Goal: Task Accomplishment & Management: Manage account settings

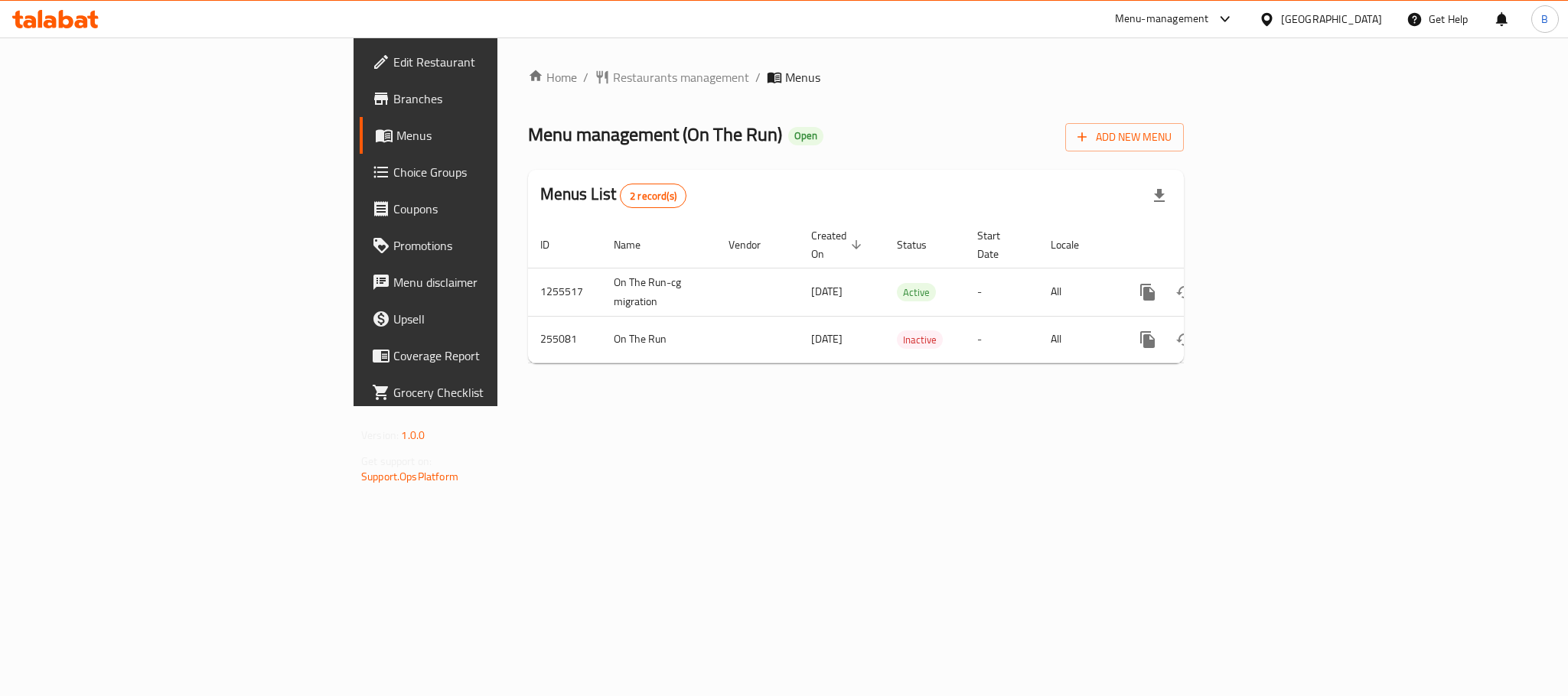
click at [498, 267] on div "Home / Restaurants management / Menus Menu management ( On The Run ) Open Add N…" at bounding box center [856, 221] width 717 height 369
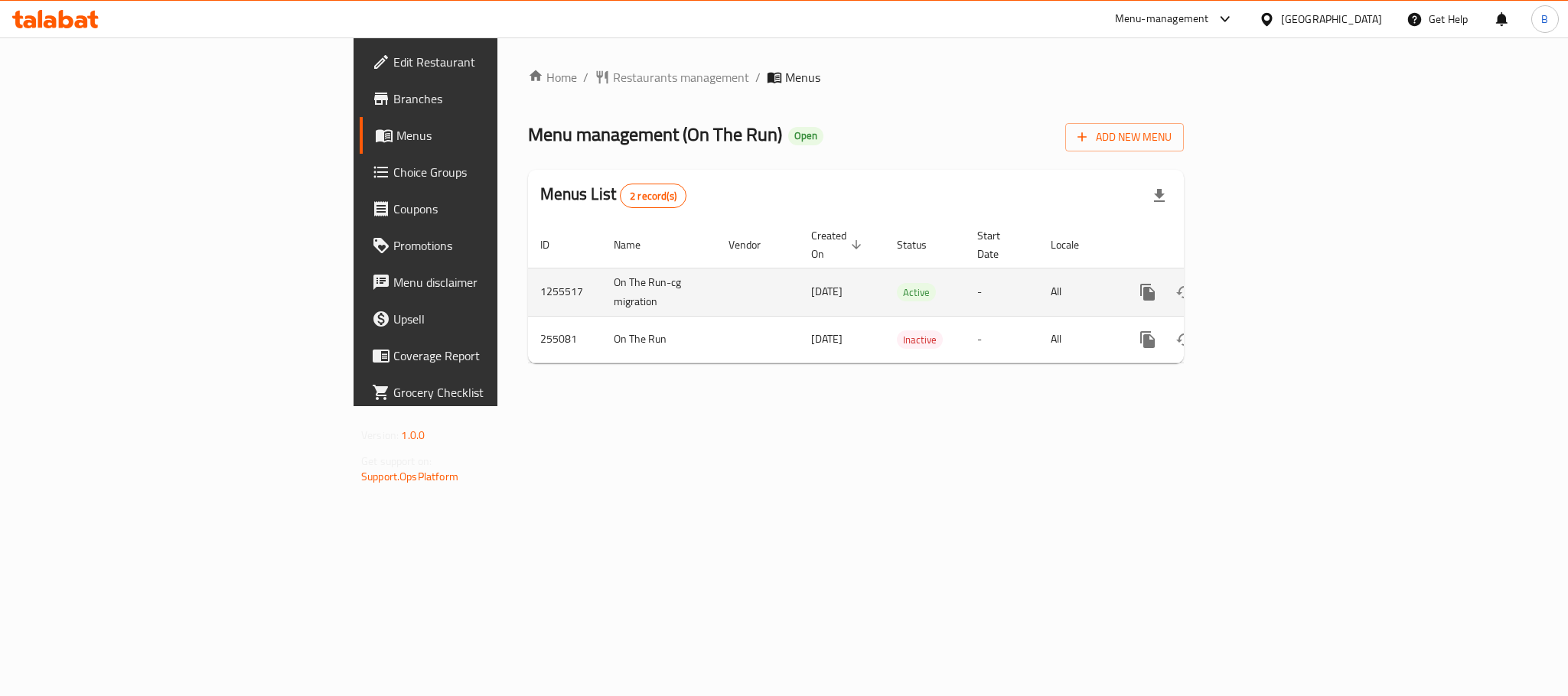
click at [528, 278] on td "1255517" at bounding box center [565, 292] width 73 height 48
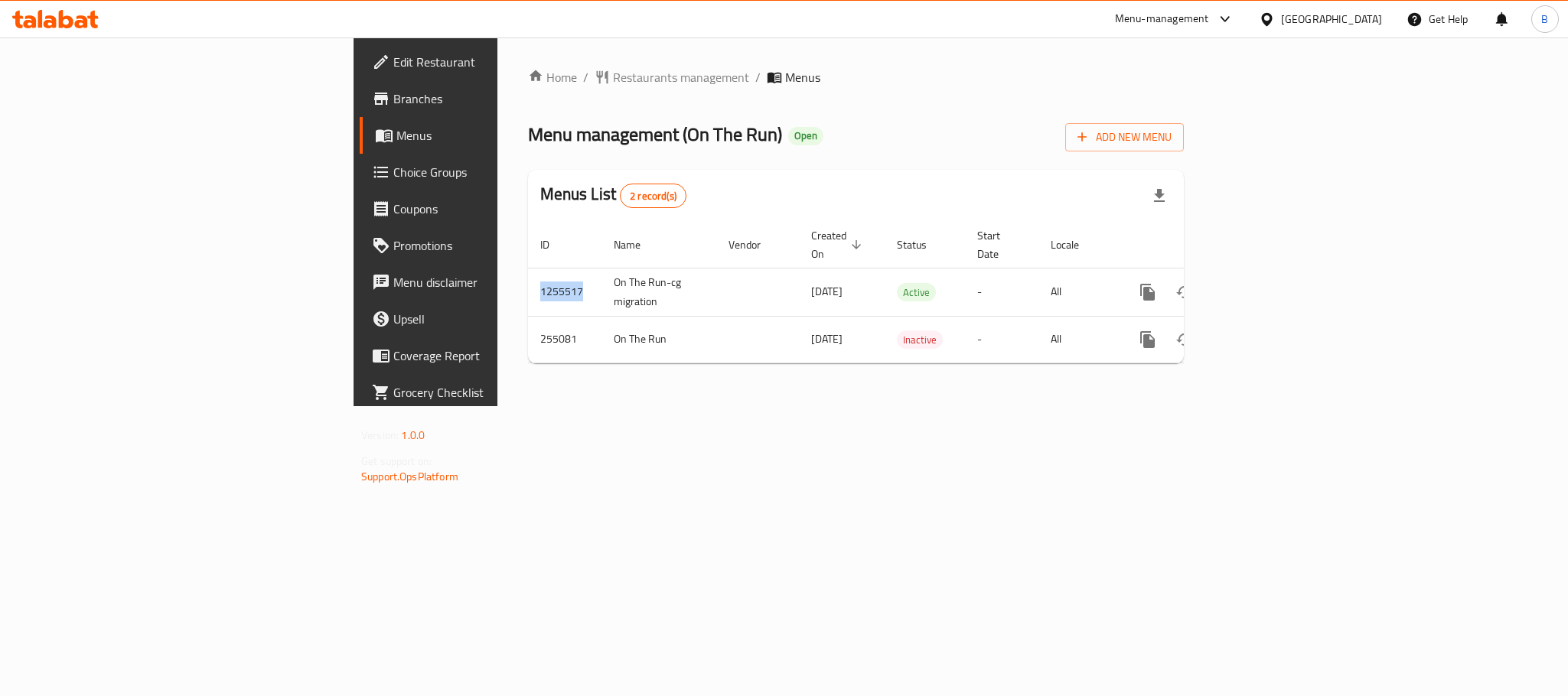
copy td "1255517"
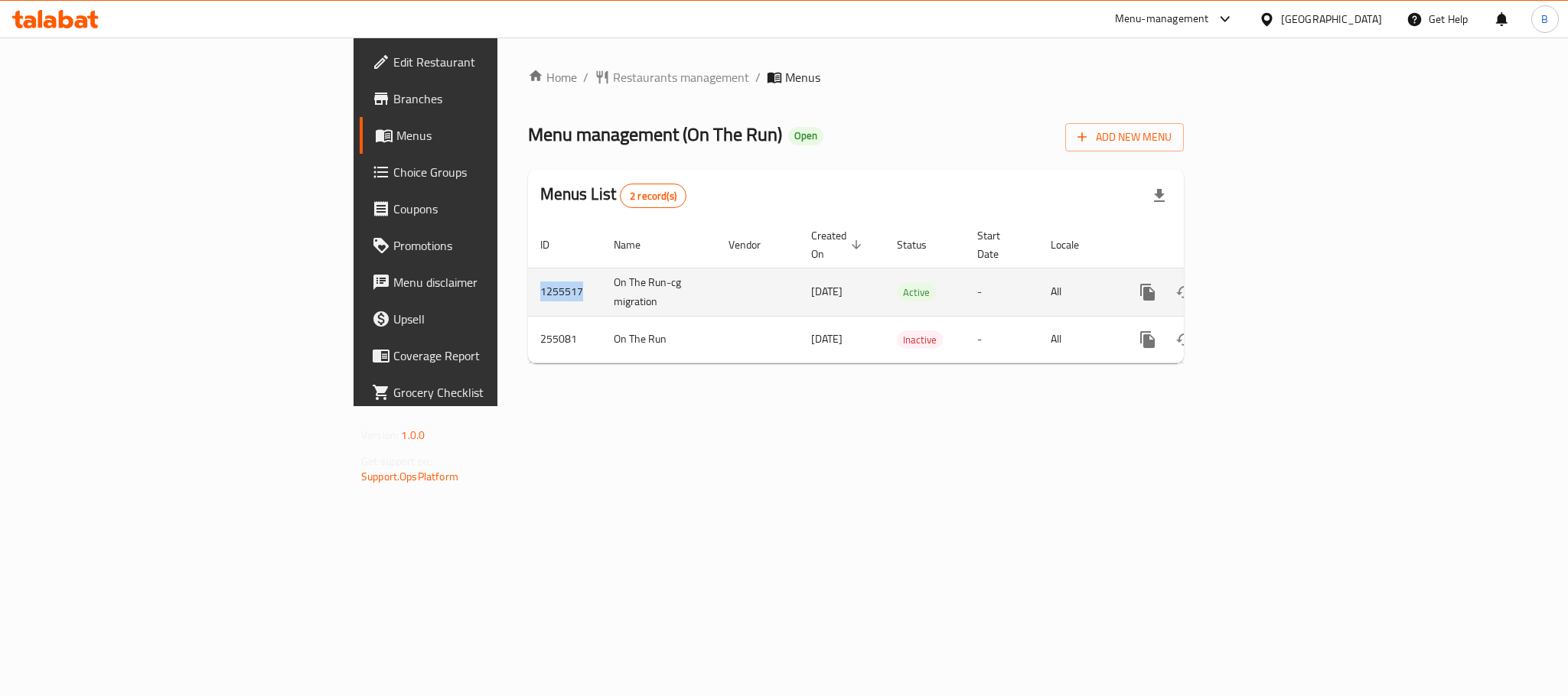
click at [1268, 283] on icon "enhanced table" at bounding box center [1257, 292] width 18 height 18
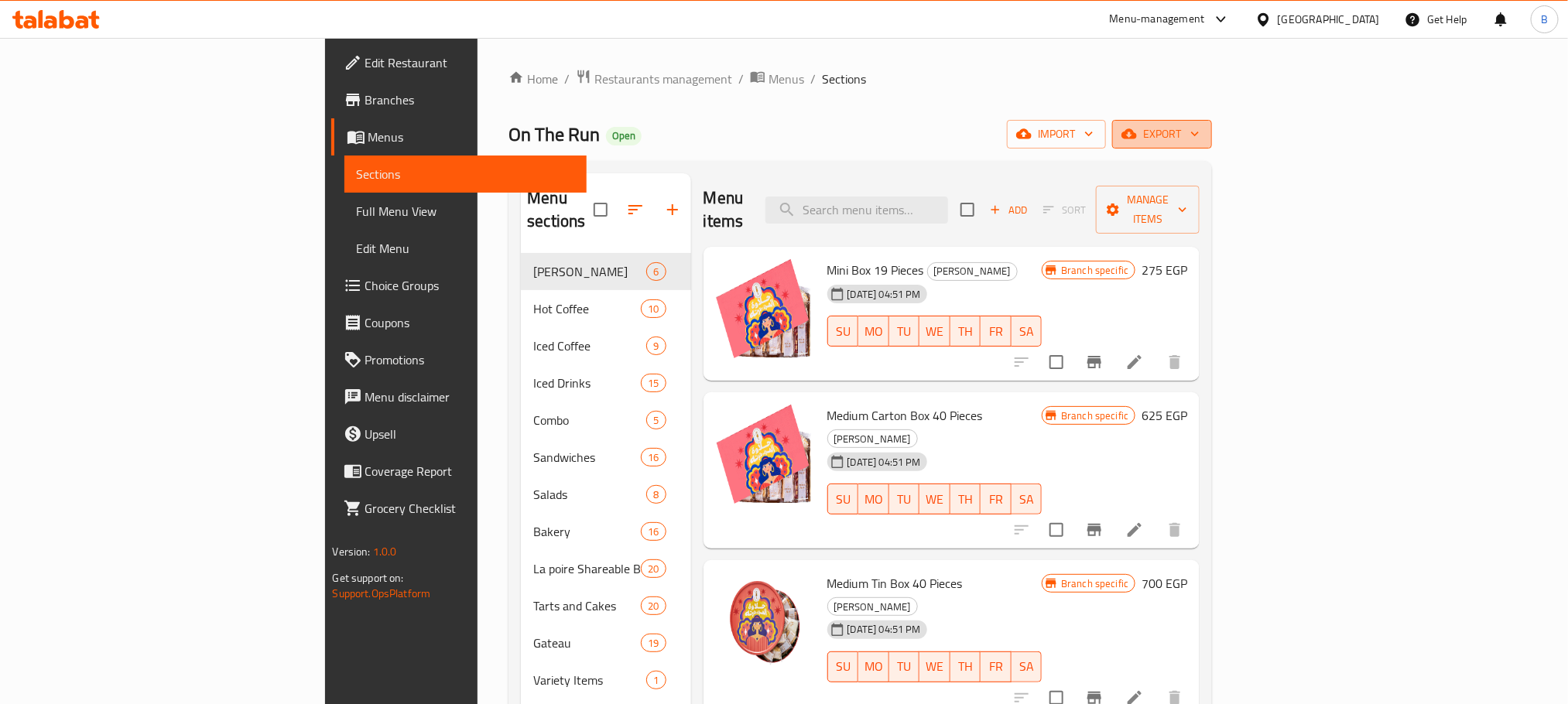
click at [1212, 129] on button "export" at bounding box center [1161, 133] width 100 height 28
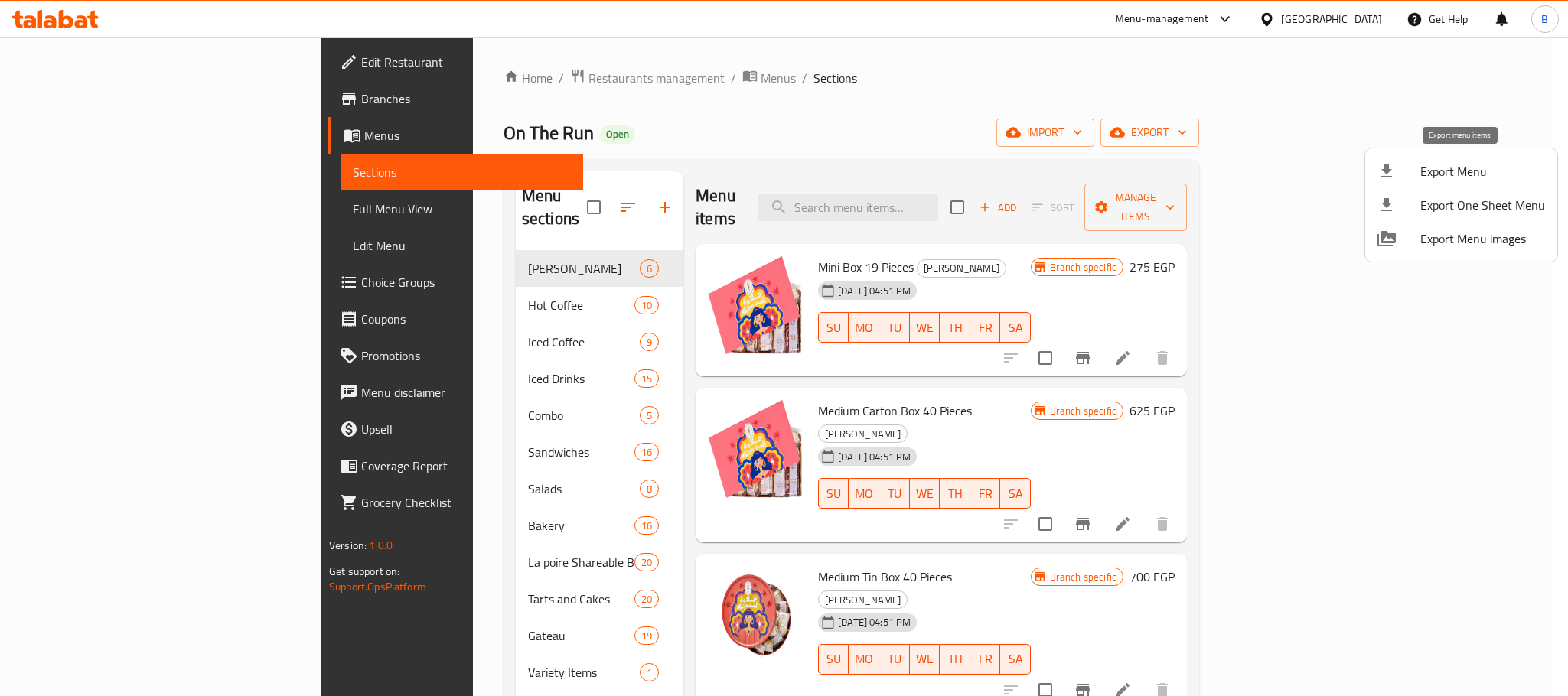
click at [1409, 169] on div at bounding box center [1399, 171] width 43 height 18
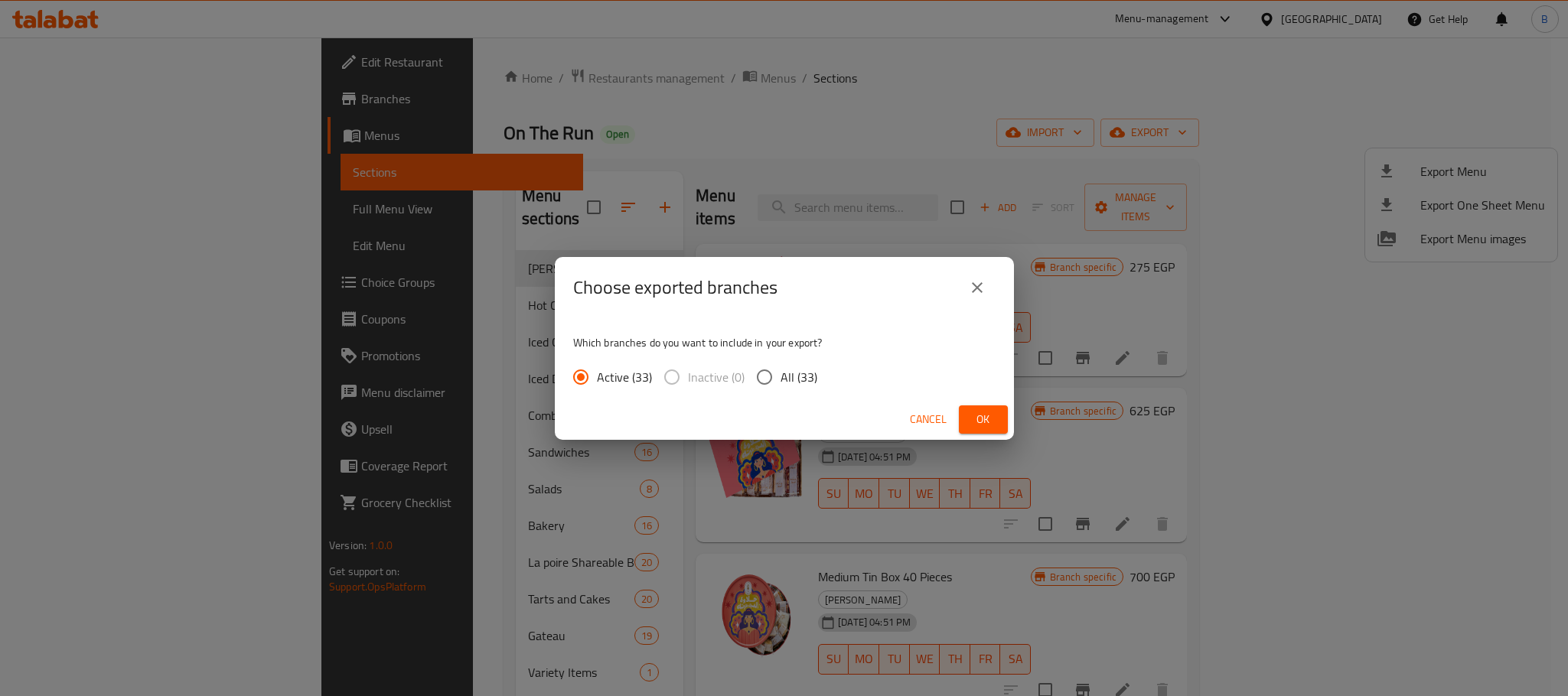
click at [785, 390] on label "All (33)" at bounding box center [784, 376] width 69 height 32
click at [781, 390] on input "All (33)" at bounding box center [764, 376] width 32 height 32
radio input "true"
click at [991, 416] on span "Ok" at bounding box center [983, 420] width 24 height 19
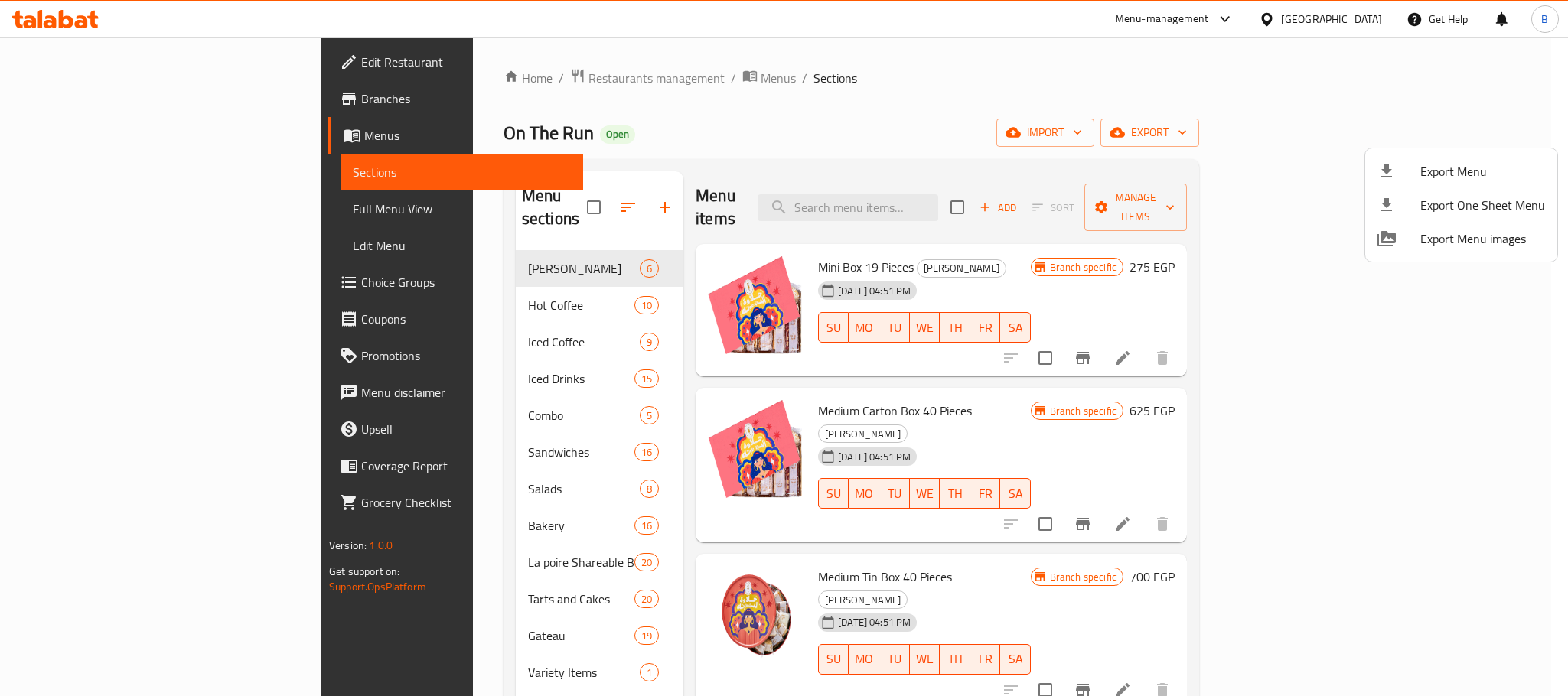
click at [968, 186] on div at bounding box center [784, 348] width 1568 height 696
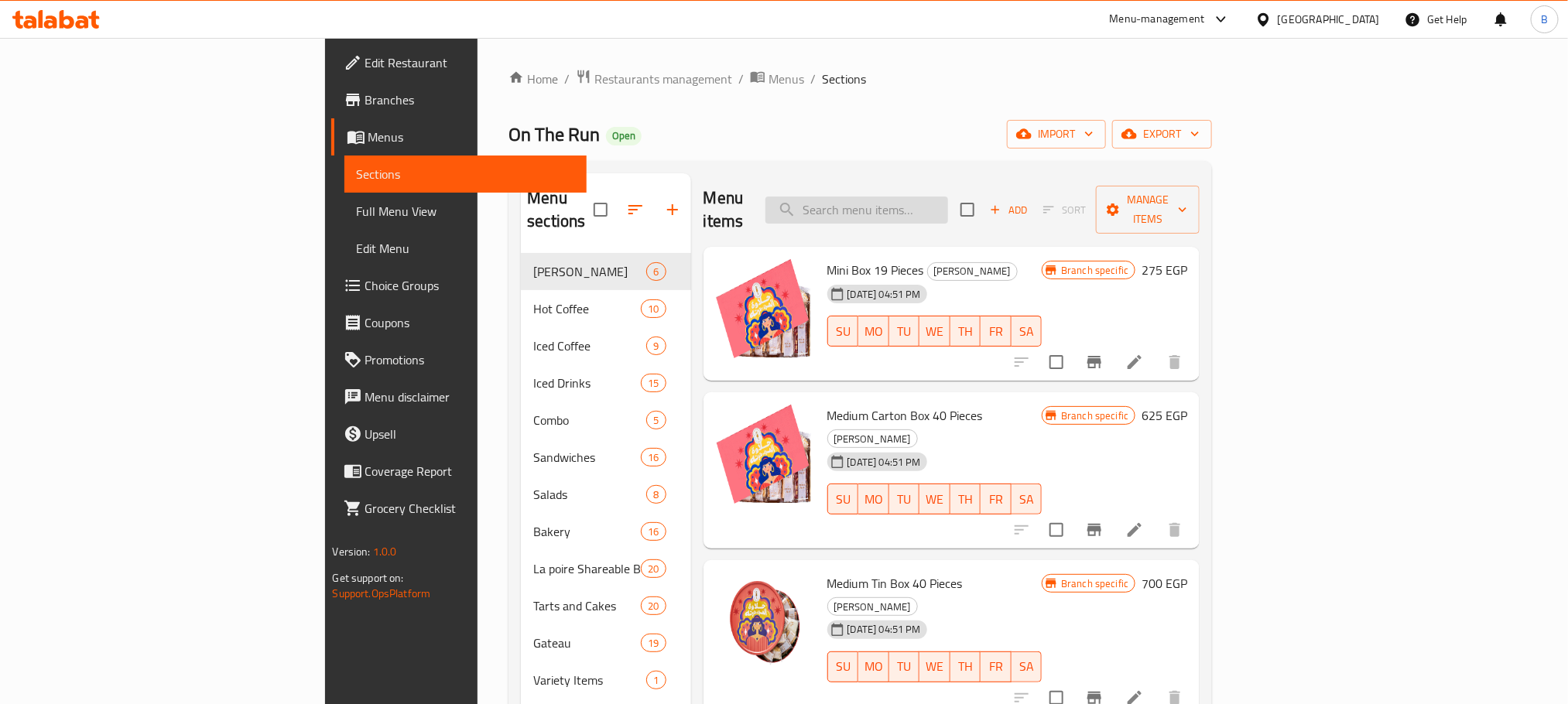
click at [948, 201] on input "search" at bounding box center [857, 210] width 183 height 27
paste input "Mentos Clean 2 Hour"
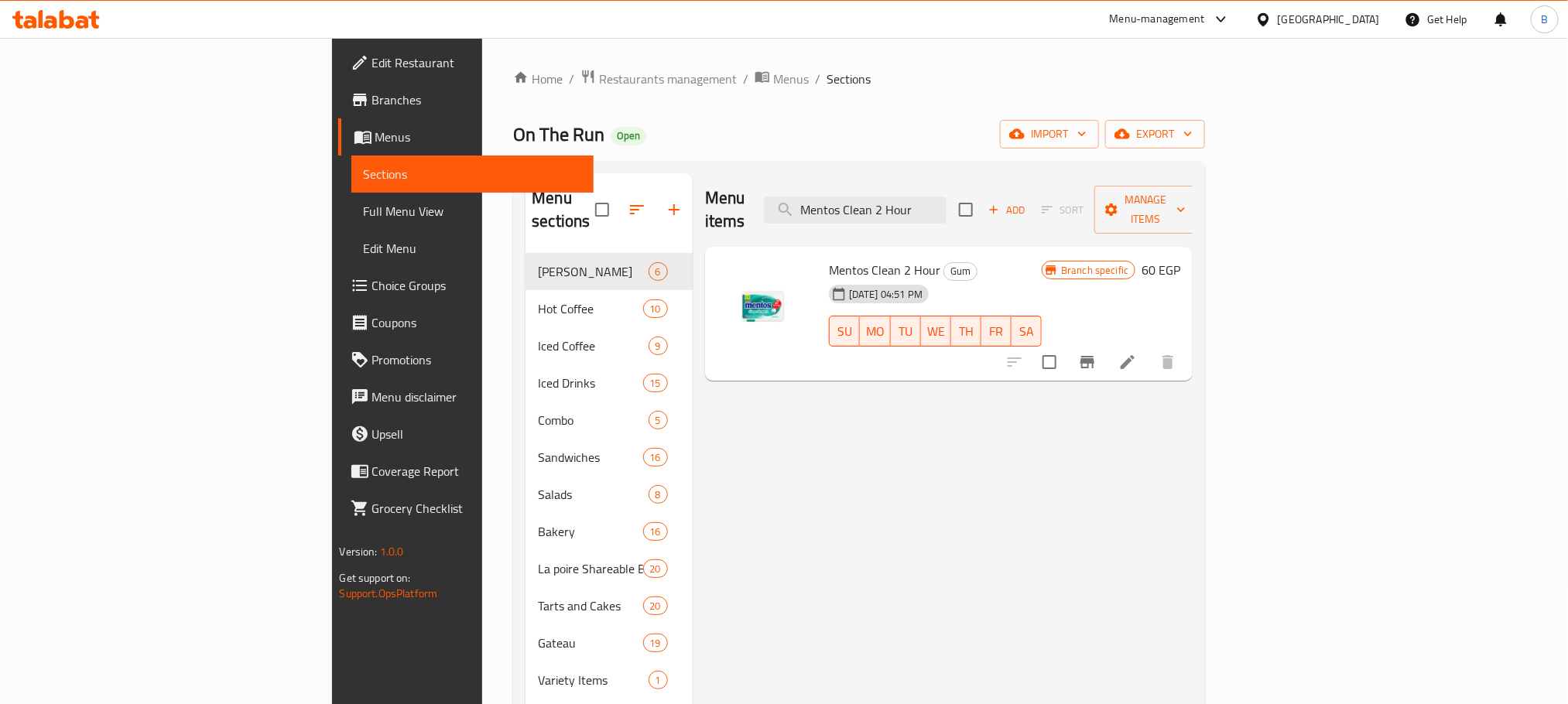
type input "Mentos Clean 2 Hour"
click at [1097, 353] on icon "Branch-specific-item" at bounding box center [1086, 362] width 18 height 19
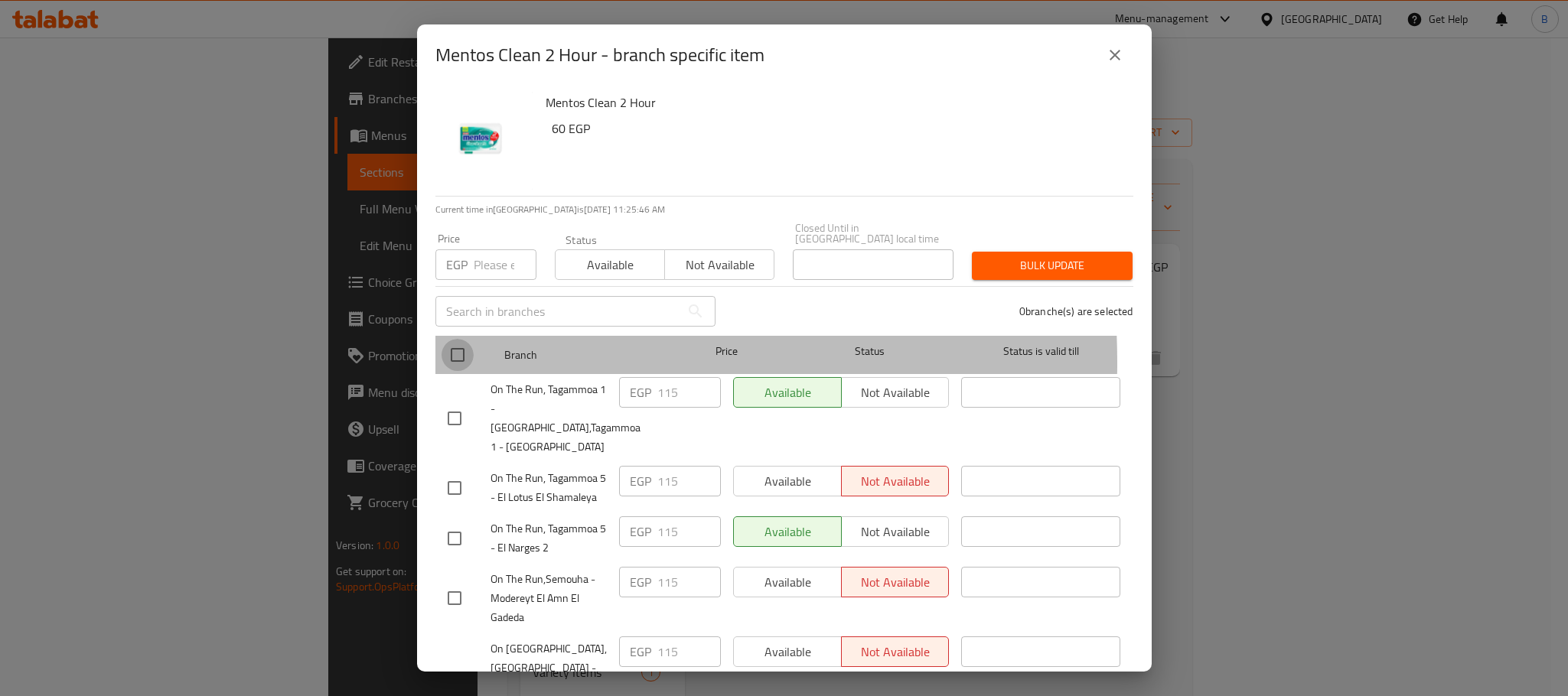
click at [450, 352] on input "checkbox" at bounding box center [457, 354] width 32 height 32
checkbox input "true"
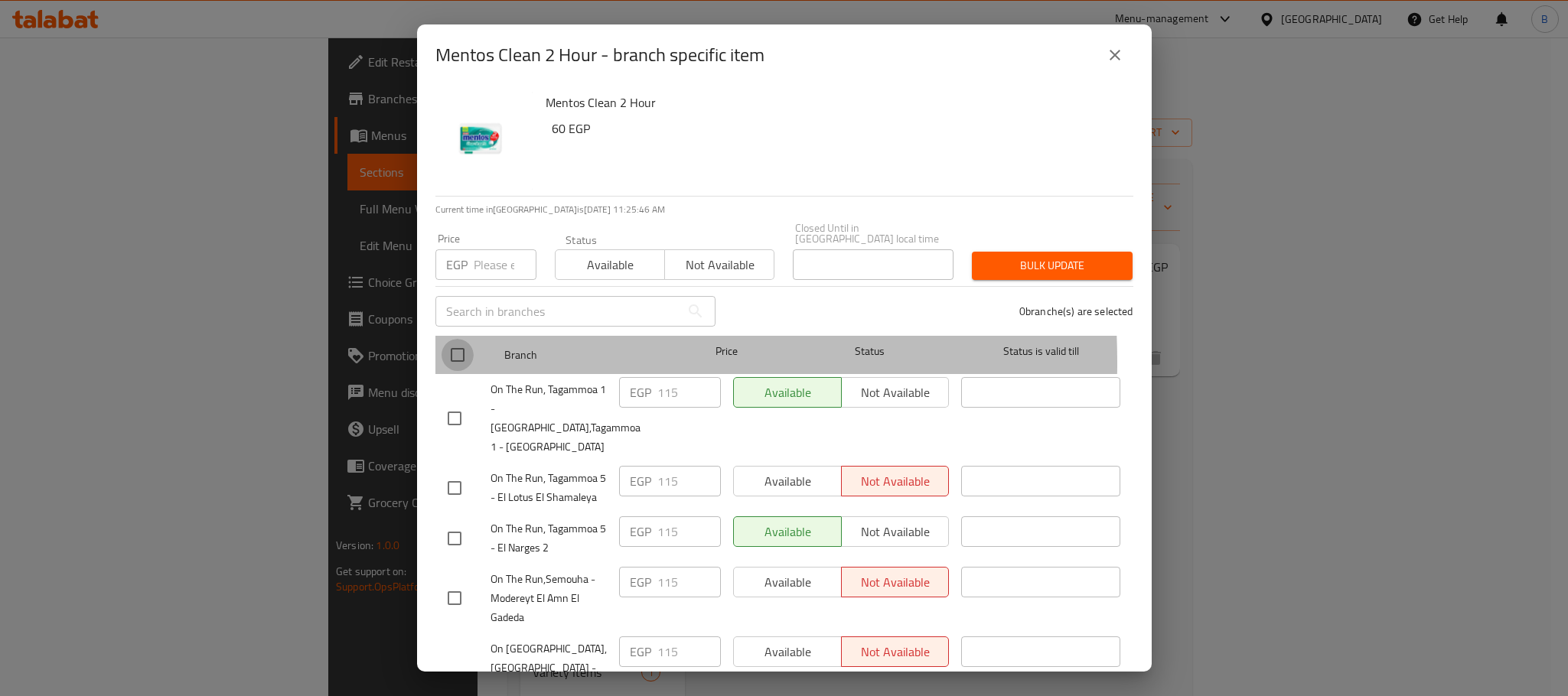
checkbox input "true"
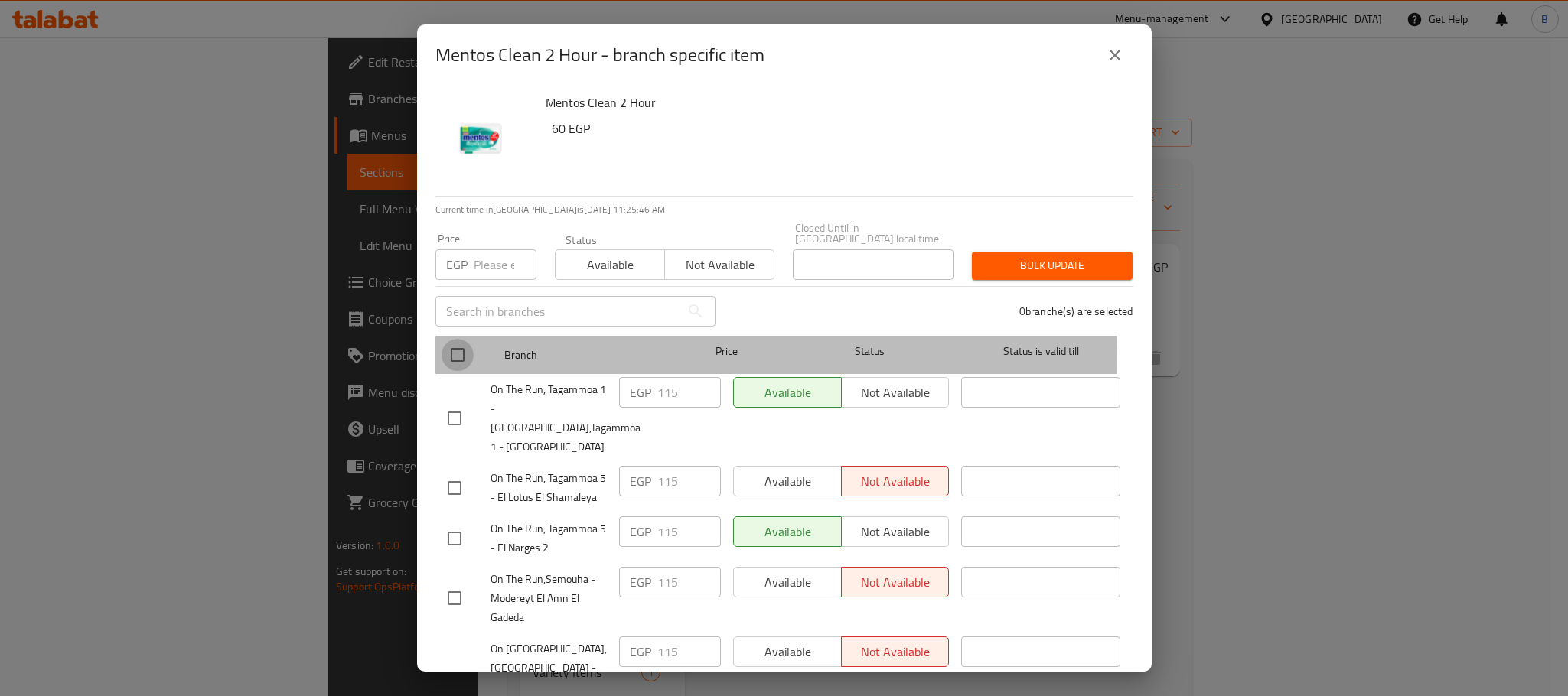
checkbox input "true"
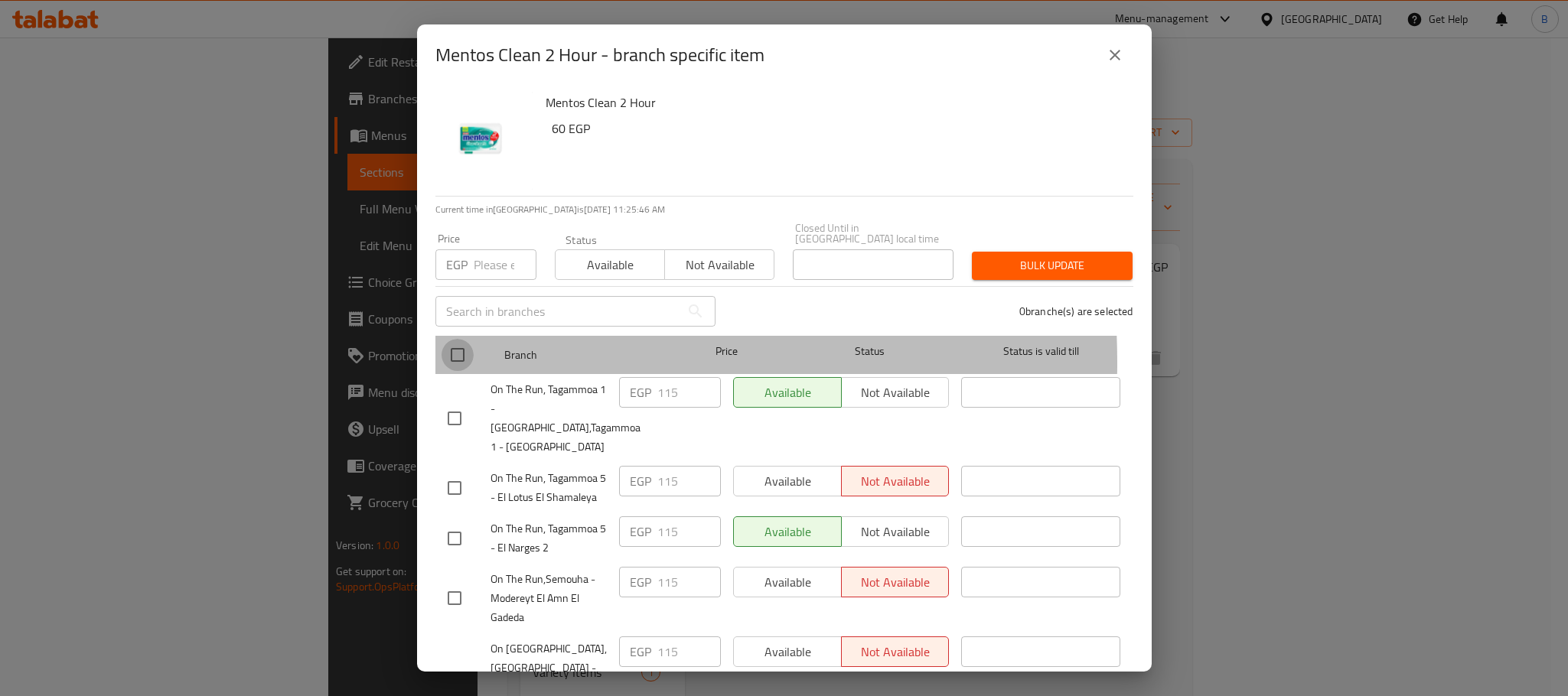
checkbox input "true"
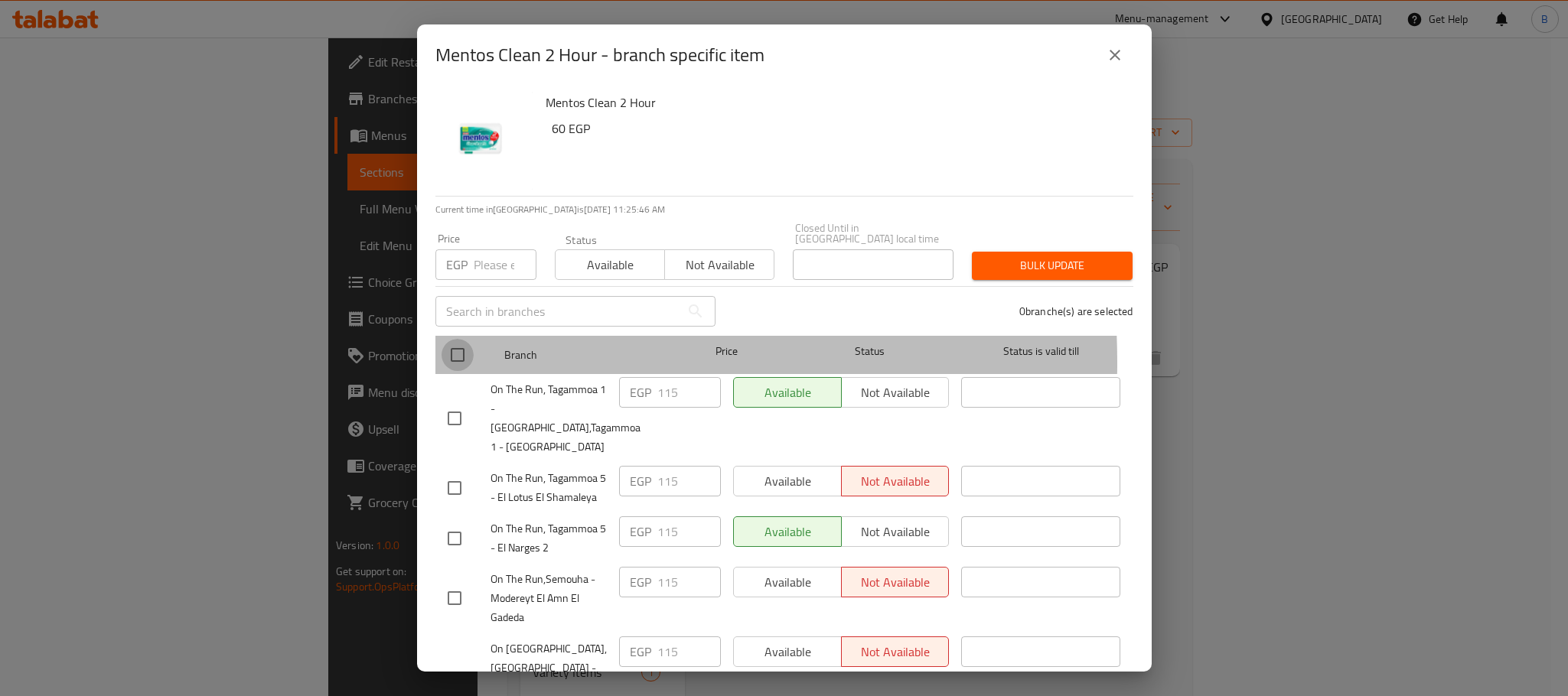
checkbox input "true"
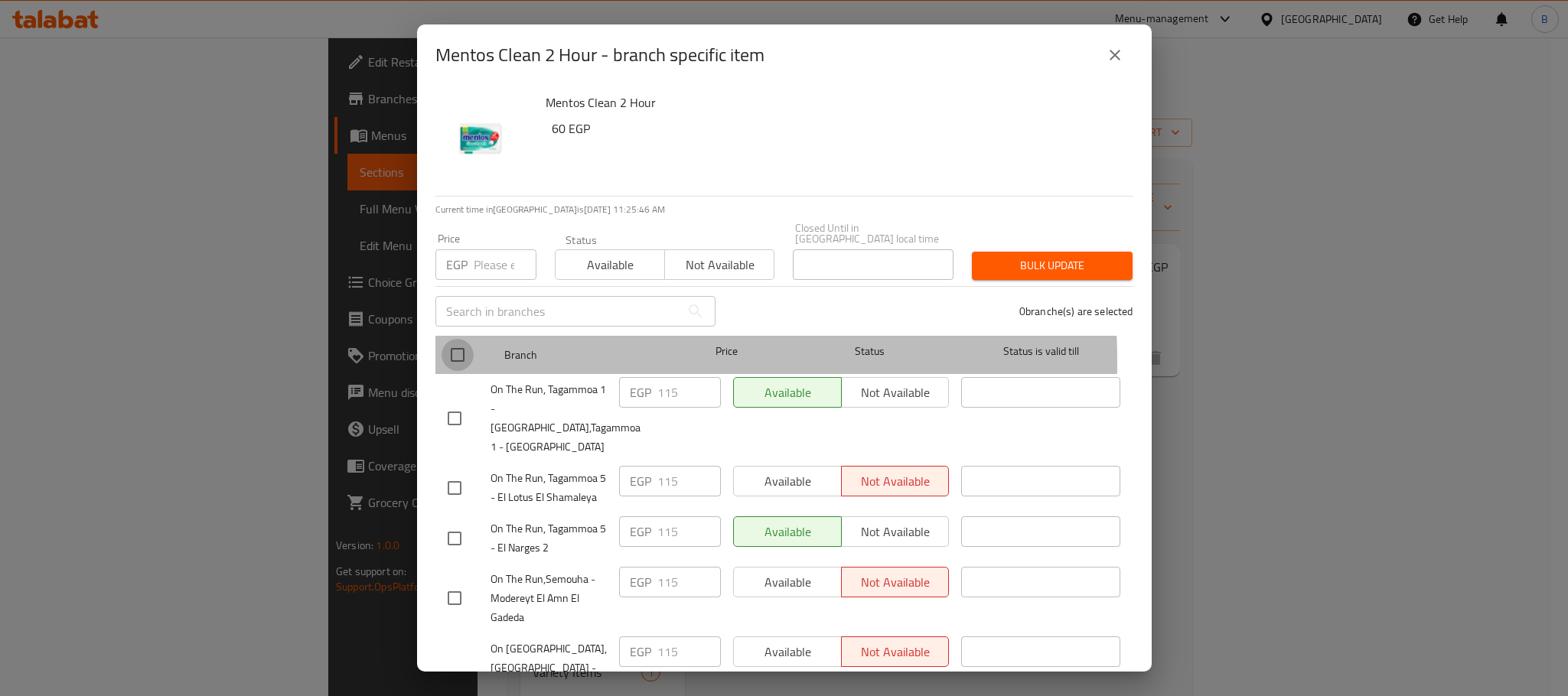
checkbox input "true"
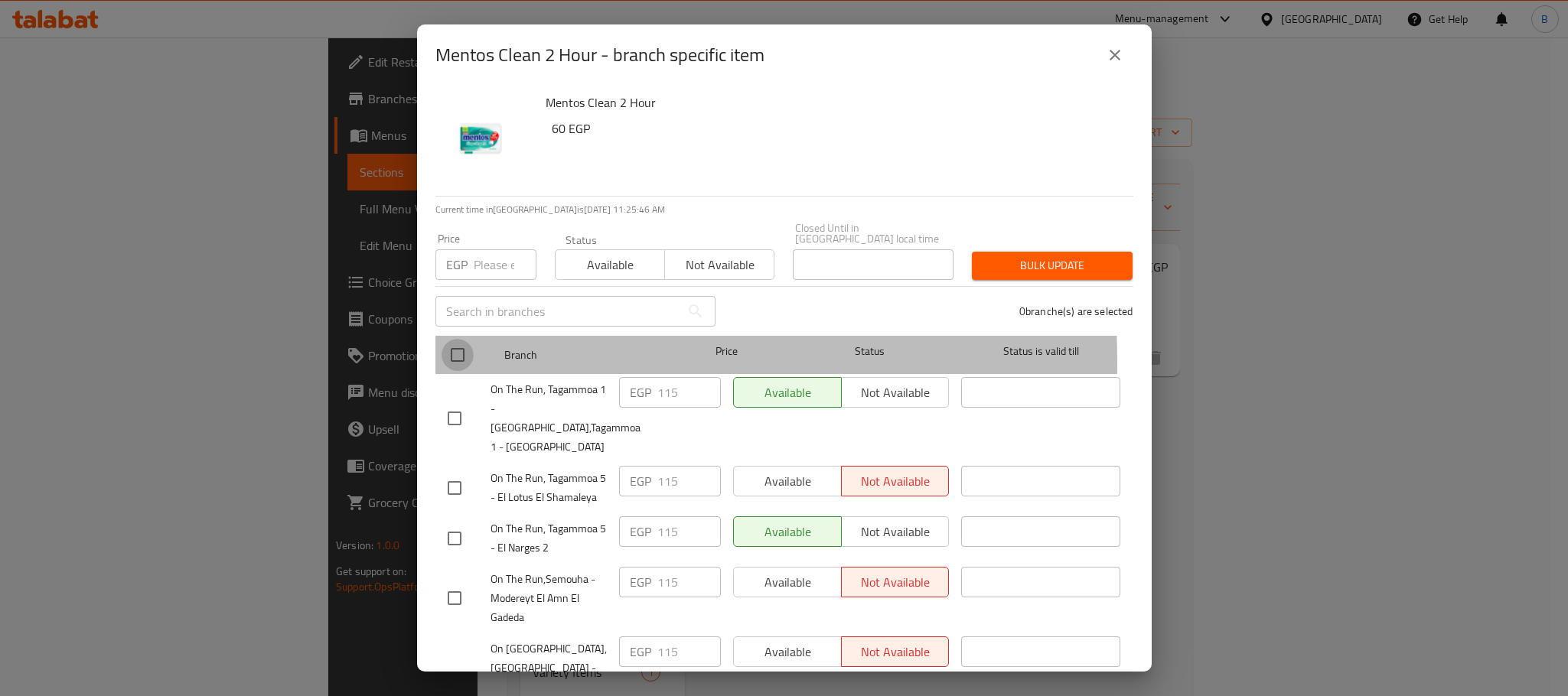
checkbox input "true"
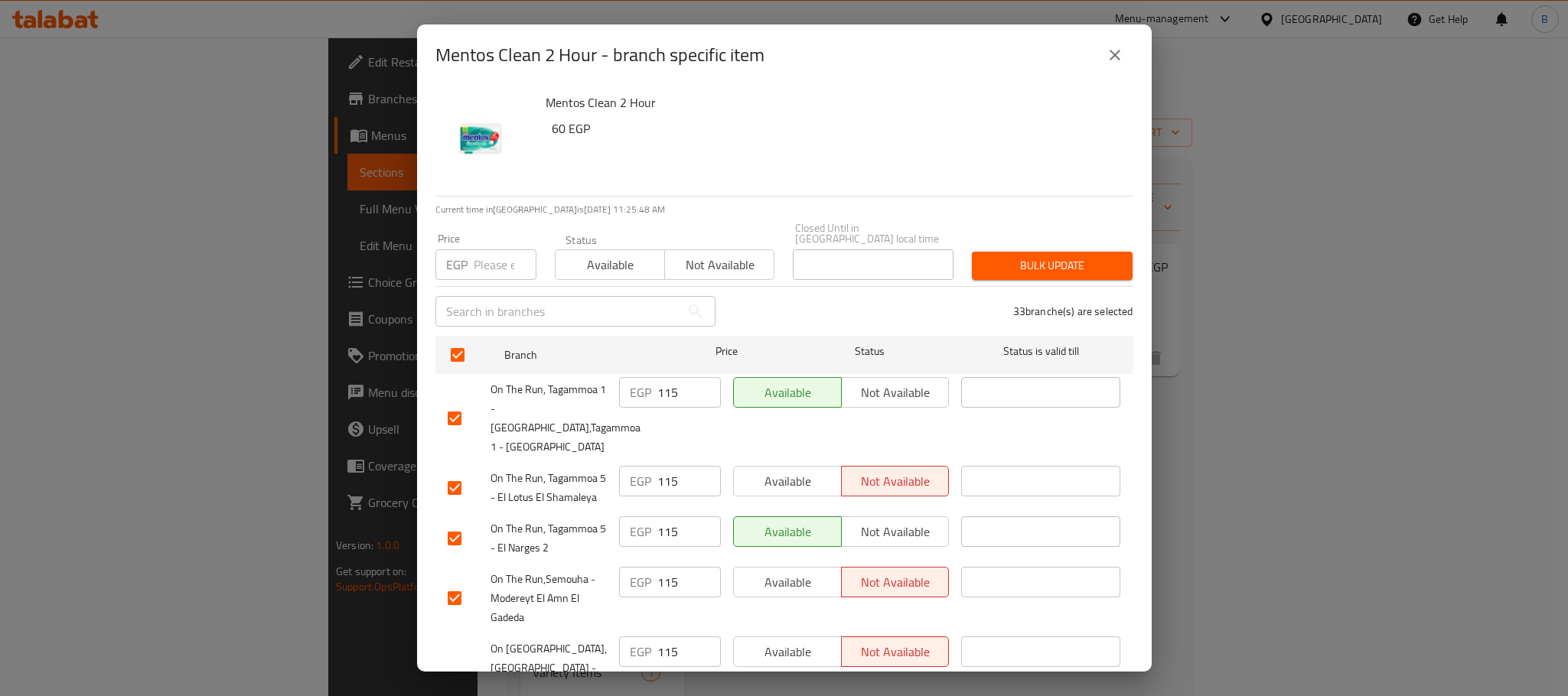
click at [506, 257] on input "number" at bounding box center [504, 265] width 63 height 31
type input "150"
click at [1047, 257] on span "Bulk update" at bounding box center [1052, 266] width 137 height 19
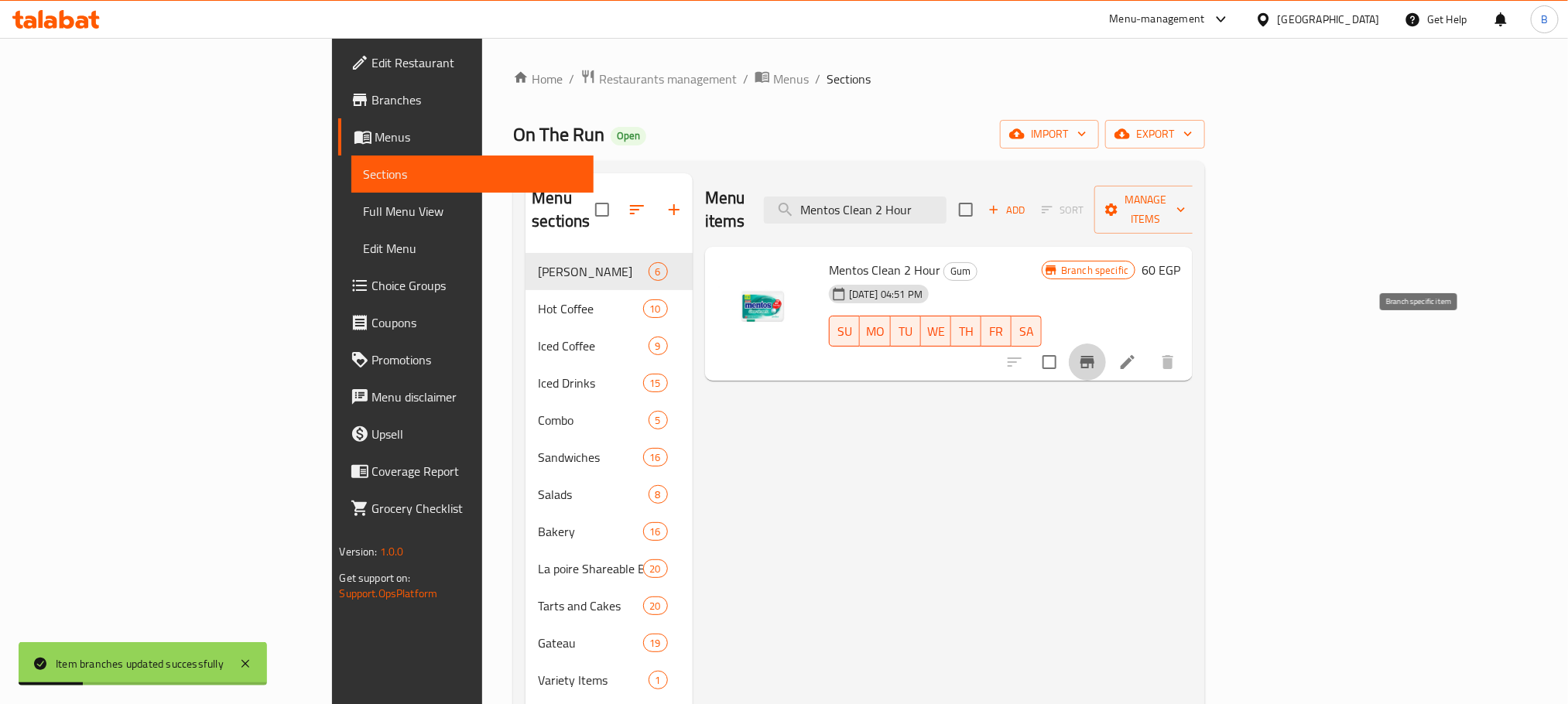
click at [1094, 356] on icon "Branch-specific-item" at bounding box center [1087, 362] width 14 height 13
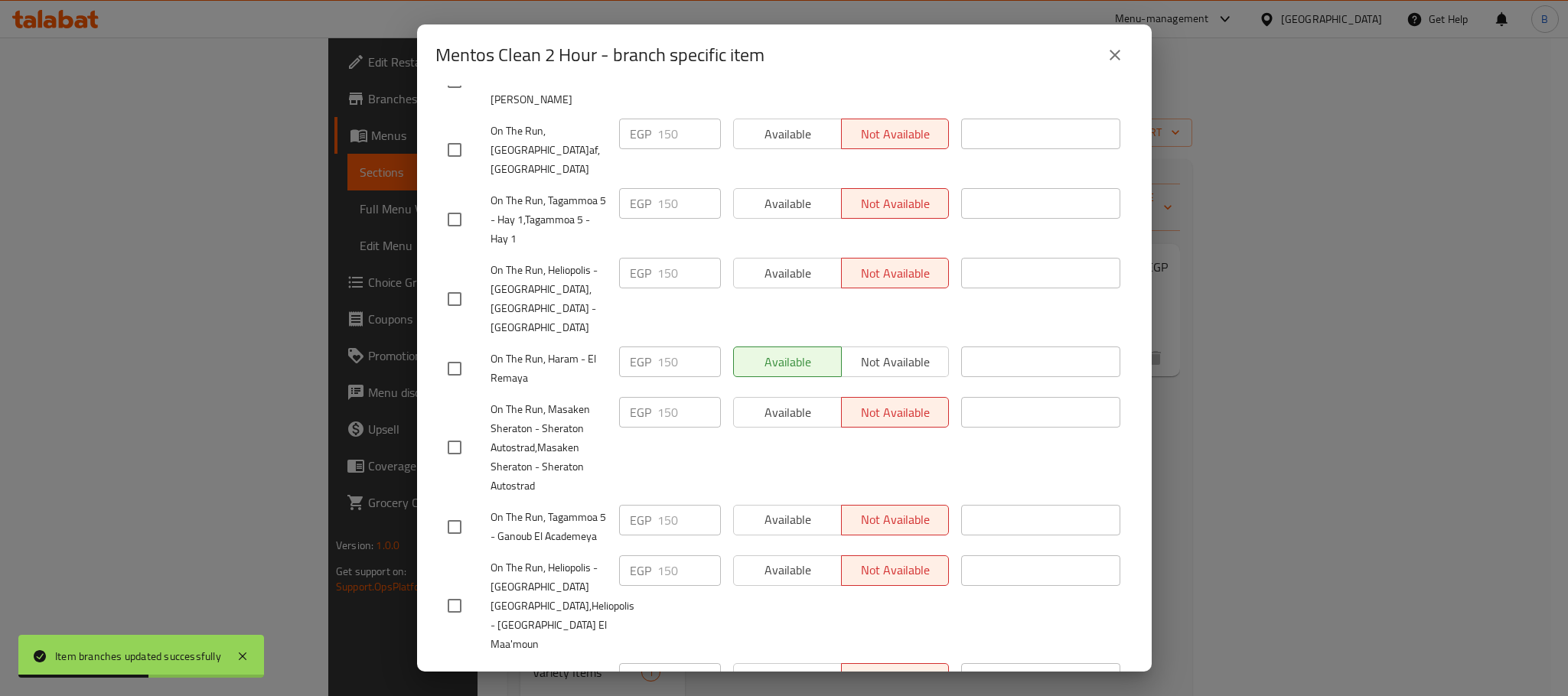
scroll to position [1950, 0]
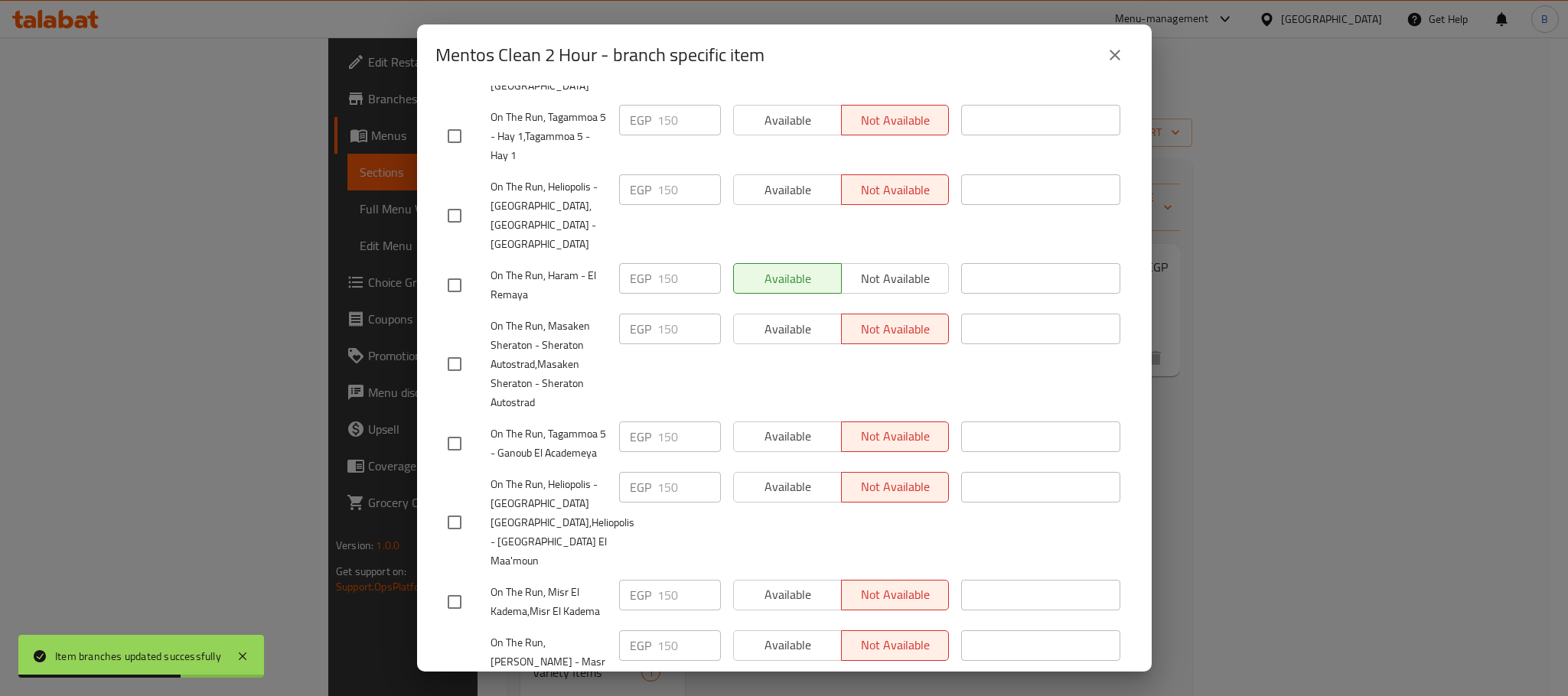
click at [1125, 50] on button "close" at bounding box center [1115, 55] width 37 height 37
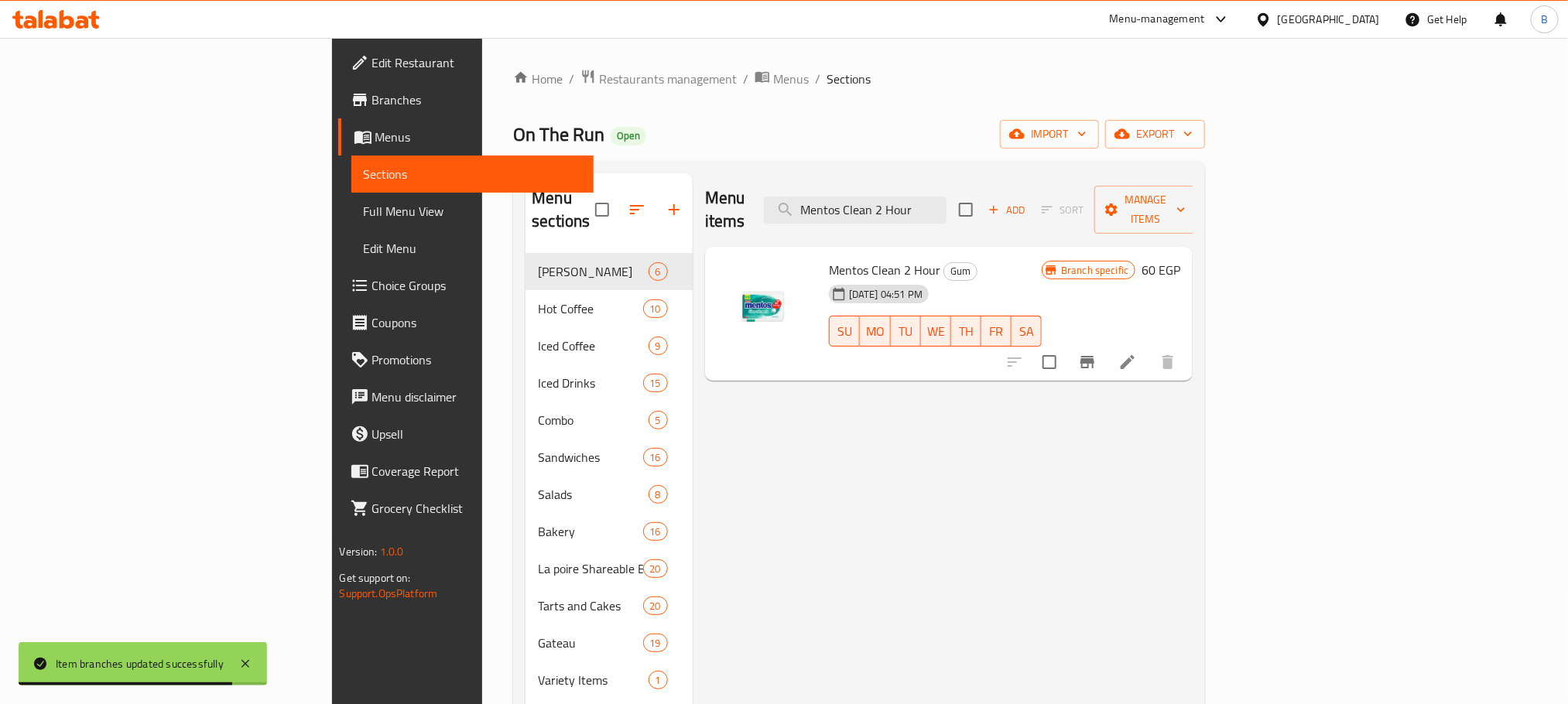
click at [1192, 138] on span "export" at bounding box center [1154, 134] width 75 height 19
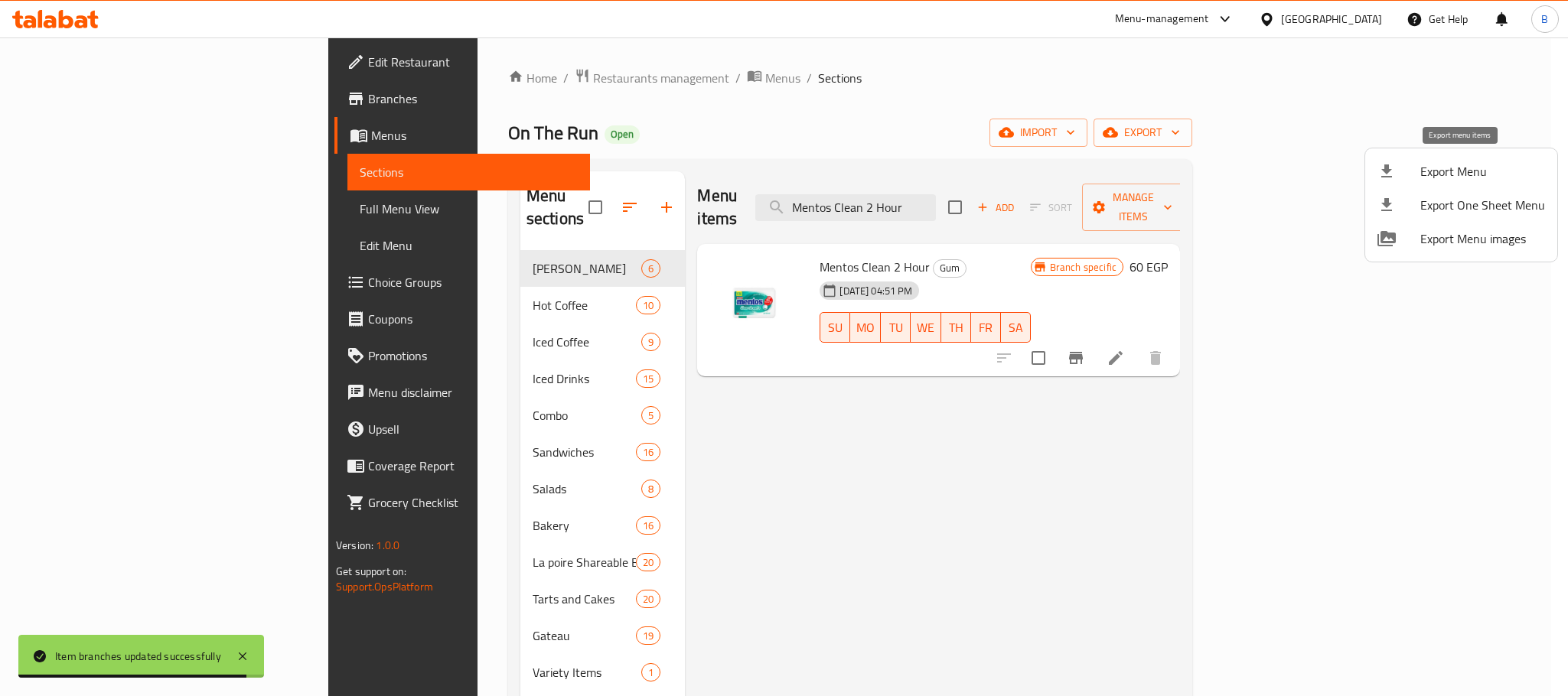
click at [1427, 184] on li "Export Menu" at bounding box center [1461, 171] width 193 height 34
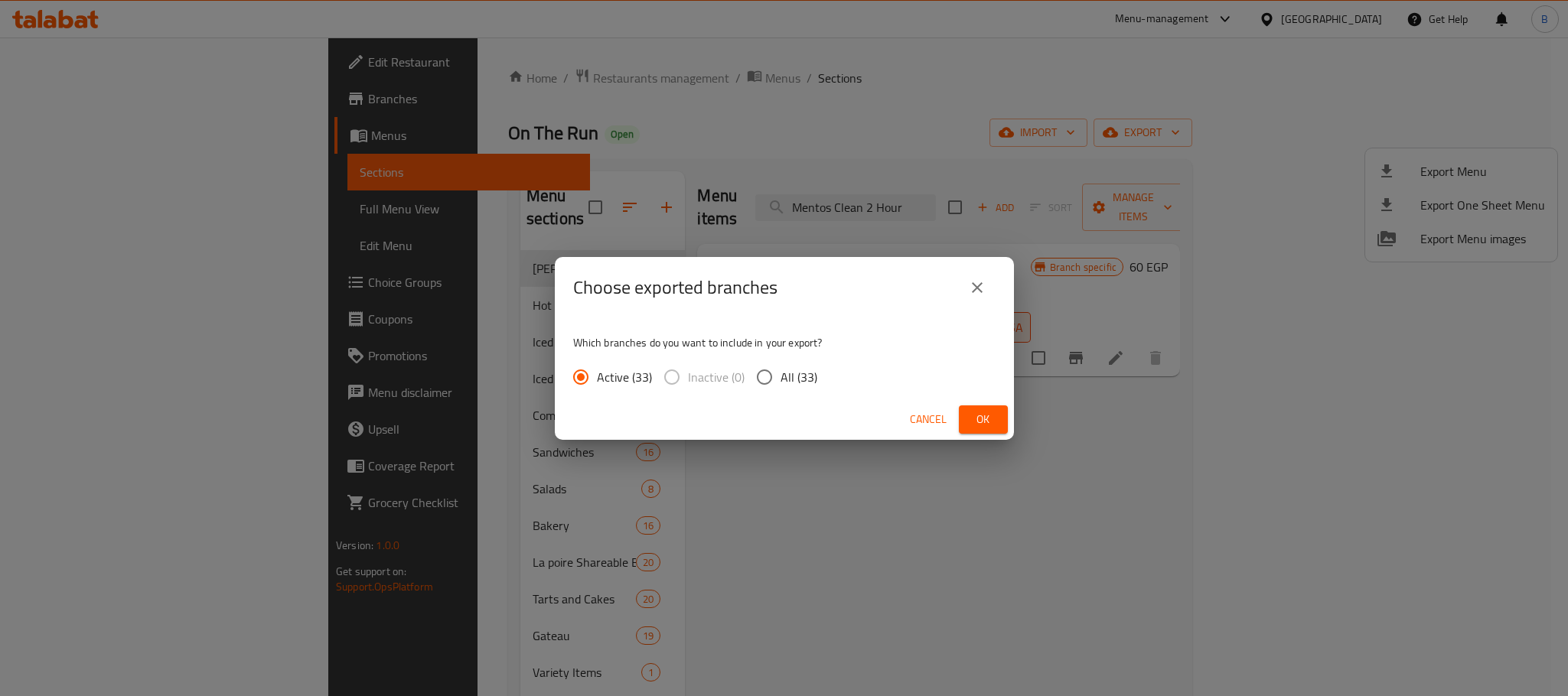
click at [785, 361] on label "All (33)" at bounding box center [784, 376] width 69 height 32
click at [781, 361] on input "All (33)" at bounding box center [764, 376] width 32 height 32
radio input "true"
click at [990, 429] on button "Ok" at bounding box center [983, 419] width 49 height 28
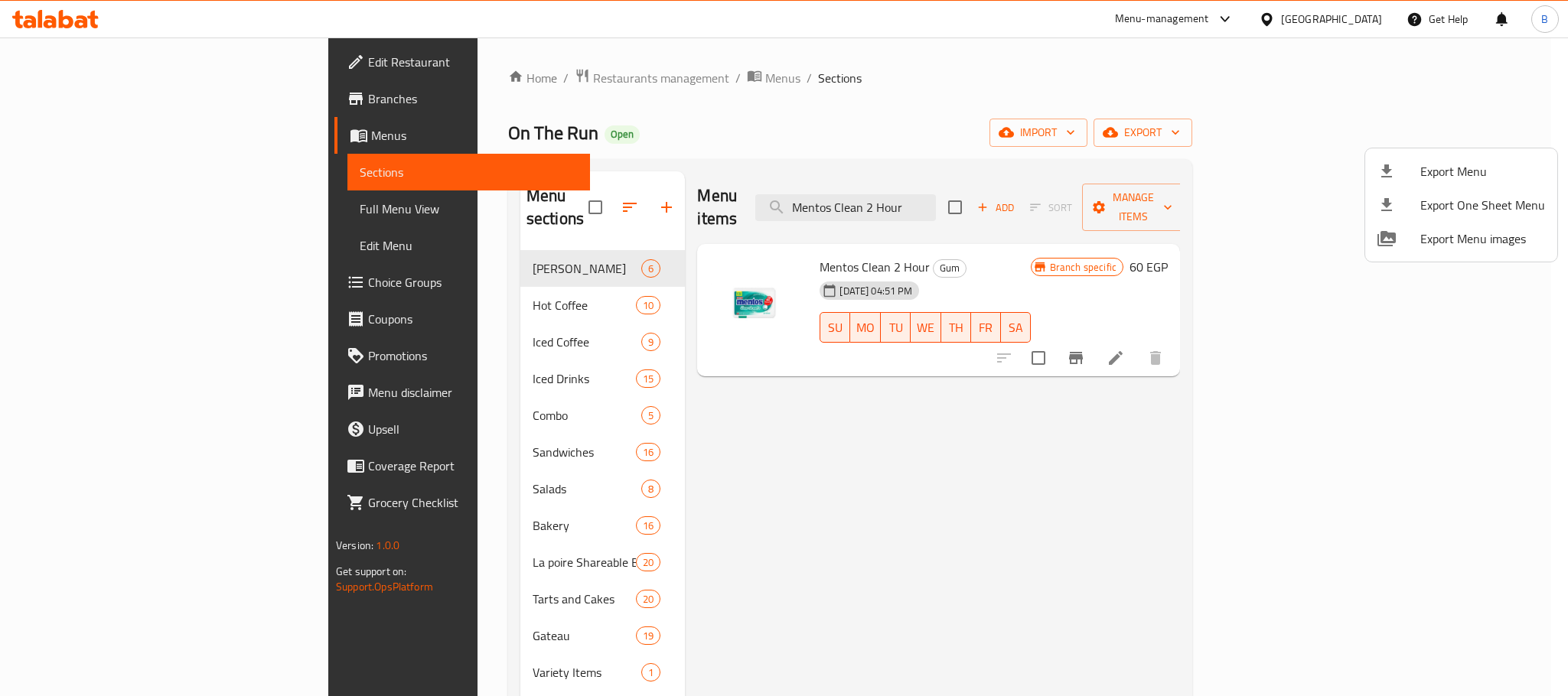
click at [804, 196] on div at bounding box center [784, 348] width 1568 height 696
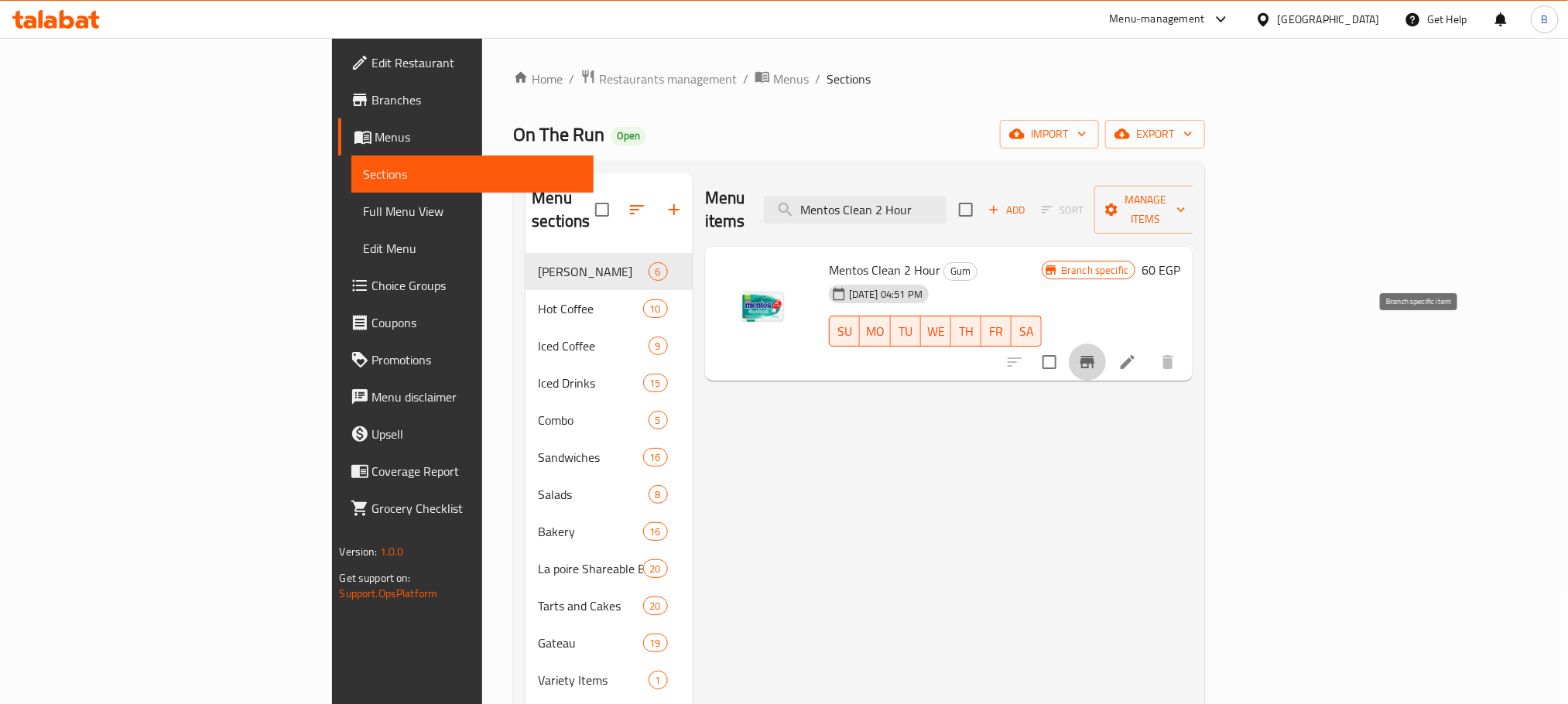
click at [1106, 344] on button "Branch-specific-item" at bounding box center [1087, 362] width 37 height 37
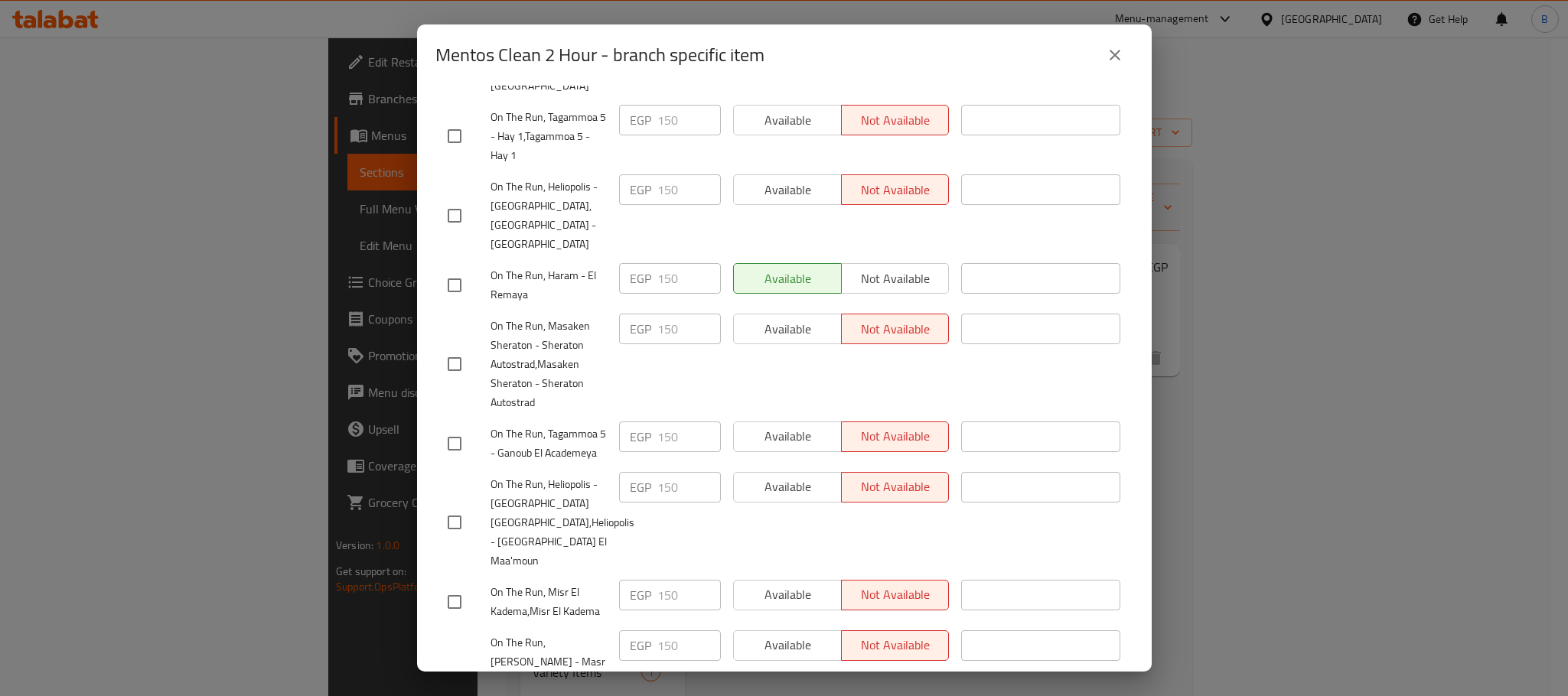
click at [1118, 62] on icon "close" at bounding box center [1115, 55] width 18 height 18
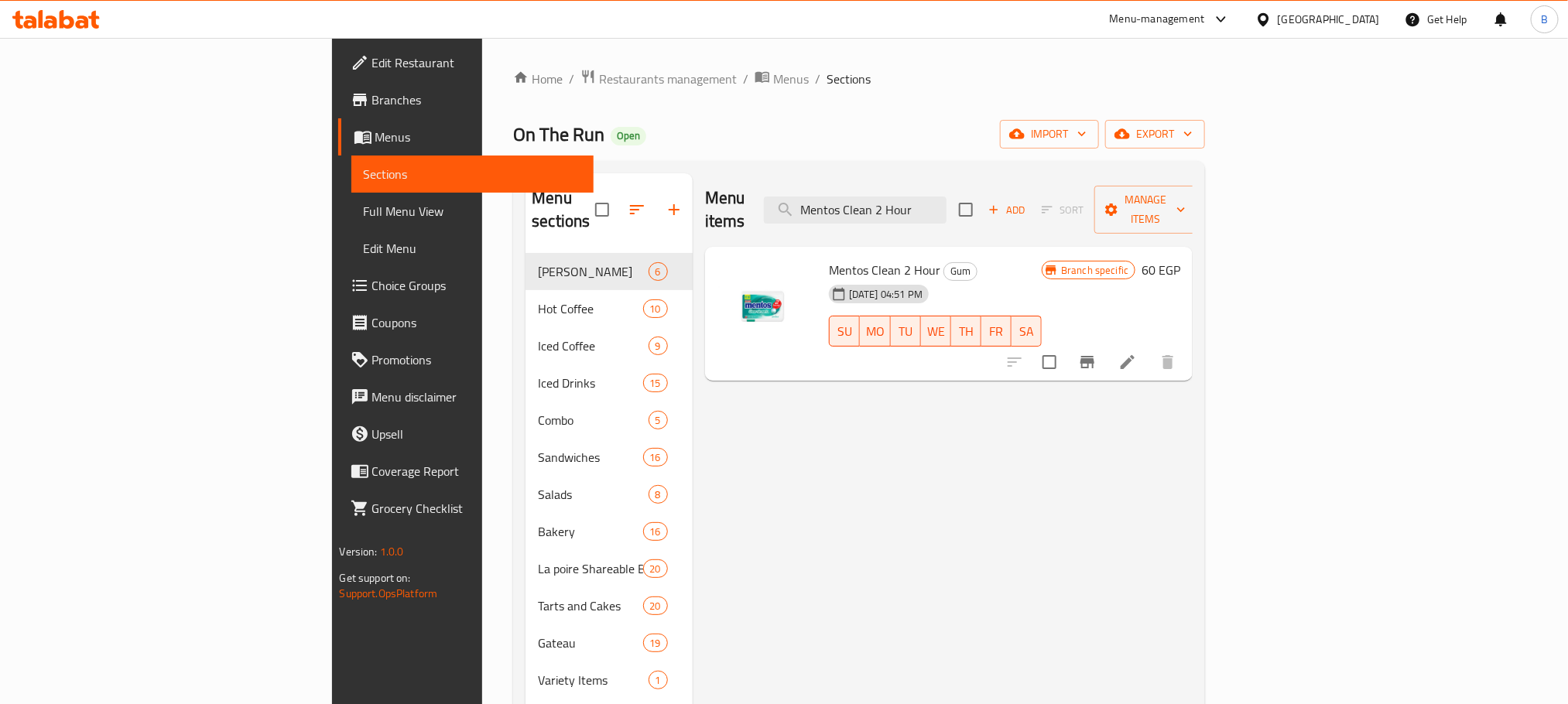
click at [828, 259] on span "Mentos Clean 2 Hour" at bounding box center [884, 271] width 111 height 23
copy h6 "Mentos Clean 2 Hour"
click at [599, 84] on span "Restaurants management" at bounding box center [668, 79] width 138 height 19
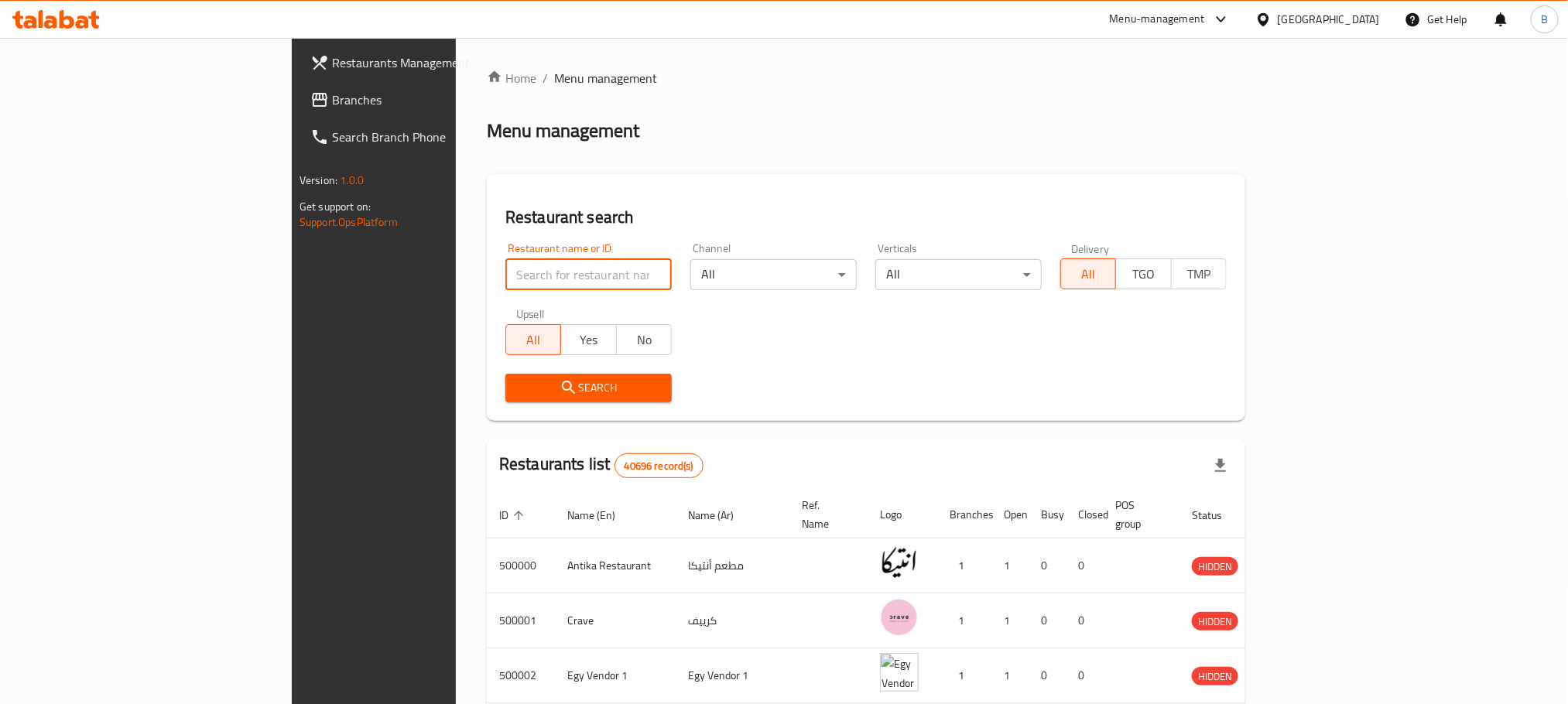
click at [505, 270] on input "search" at bounding box center [588, 275] width 166 height 31
paste input "648635"
type input "648635"
click button "Search" at bounding box center [588, 388] width 166 height 28
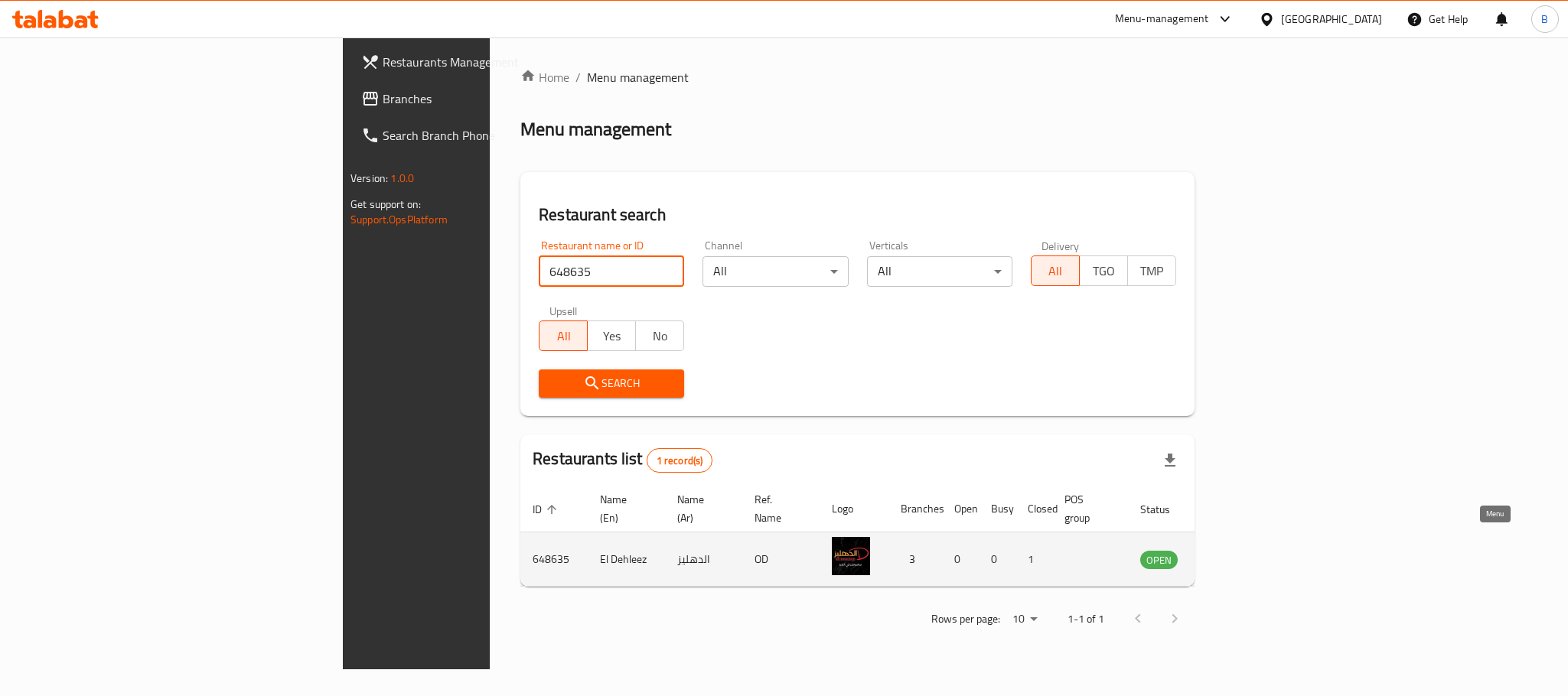
click at [1239, 551] on icon "enhanced table" at bounding box center [1229, 559] width 18 height 18
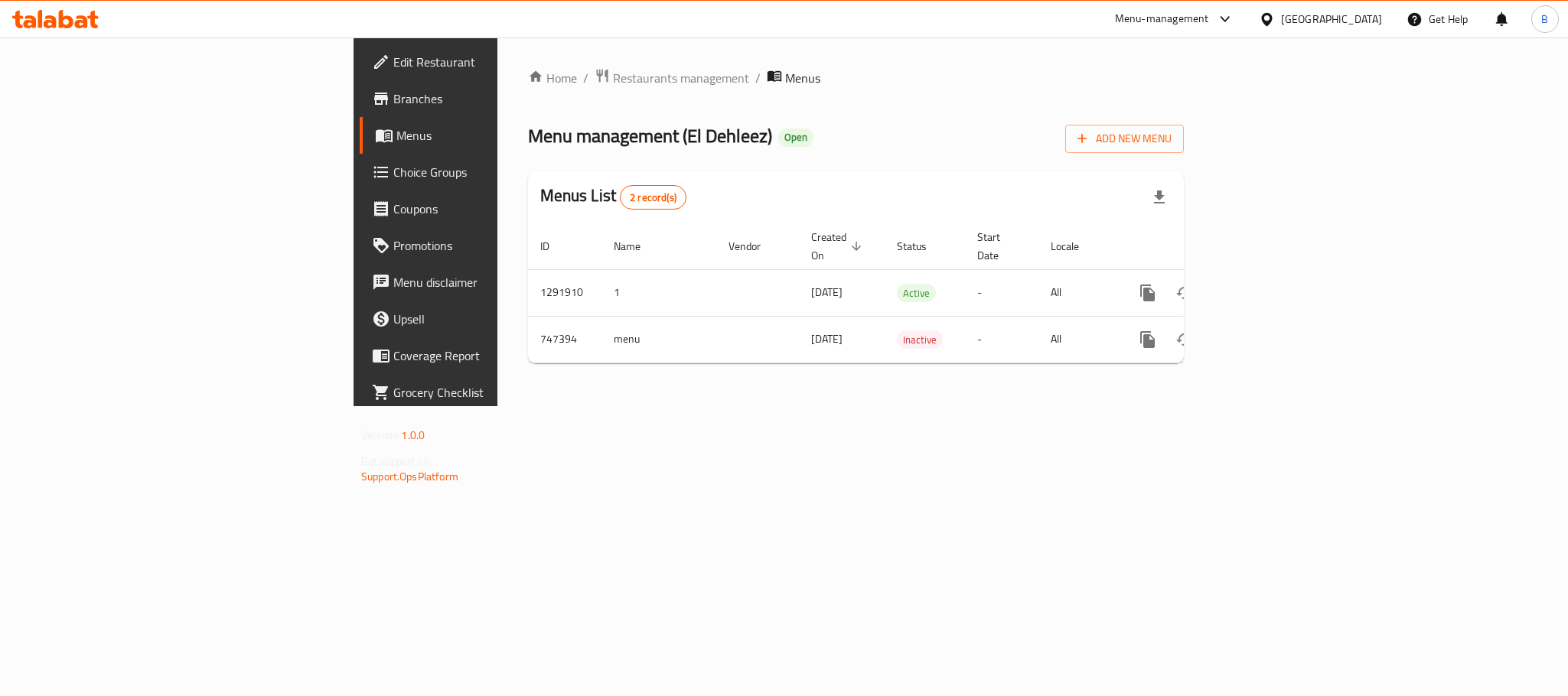
click at [360, 109] on link "Branches" at bounding box center [488, 98] width 256 height 37
